Goal: Obtain resource: Download file/media

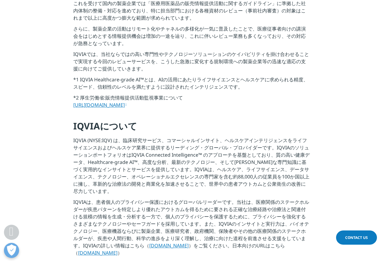
scroll to position [195, 0]
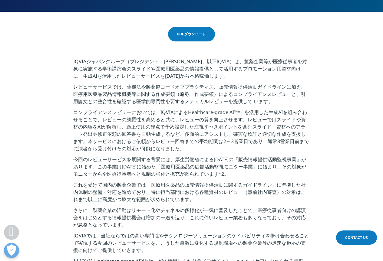
click at [195, 39] on link "PDFダウンロード" at bounding box center [191, 34] width 47 height 15
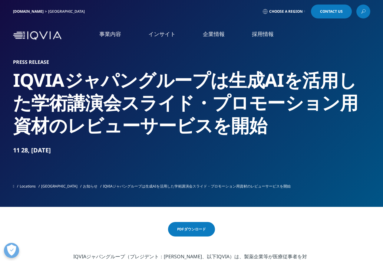
click at [83, 186] on link "お知らせ" at bounding box center [90, 186] width 15 height 5
